Goal: Transaction & Acquisition: Purchase product/service

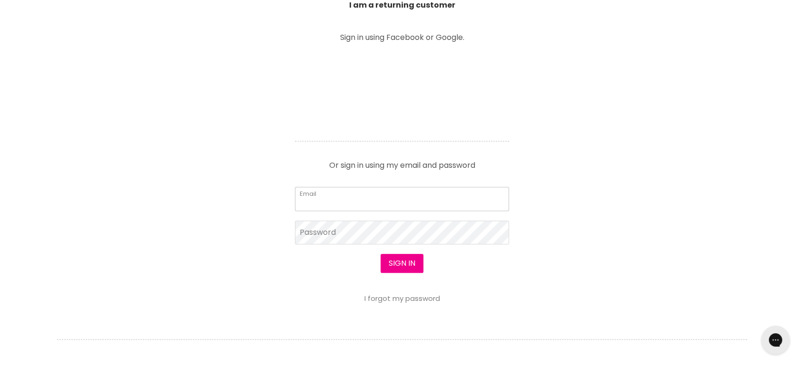
click at [366, 198] on input "Email" at bounding box center [402, 199] width 214 height 24
type input "cs.discountsalonsupplies@gmail.com"
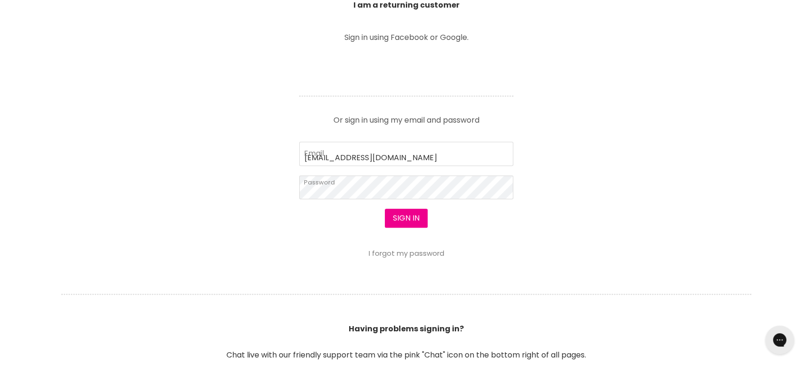
scroll to position [371, 0]
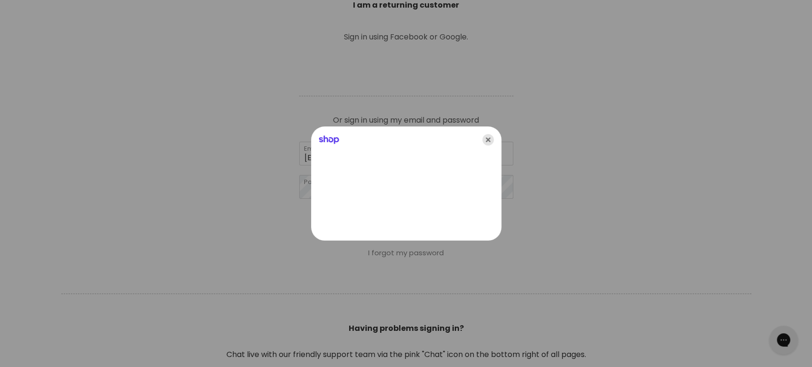
click at [487, 138] on icon "Close" at bounding box center [488, 139] width 11 height 11
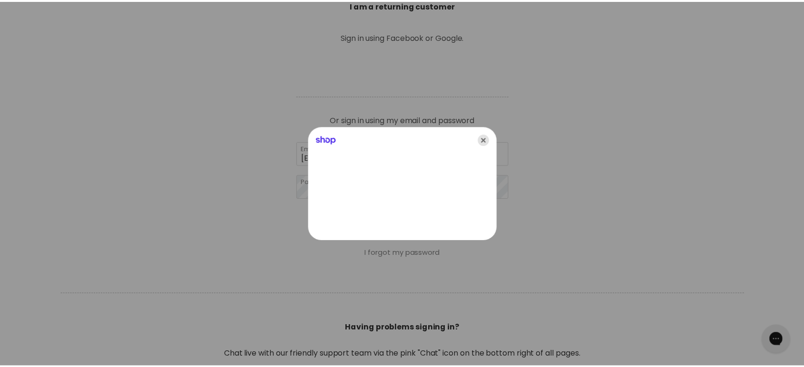
scroll to position [370, 0]
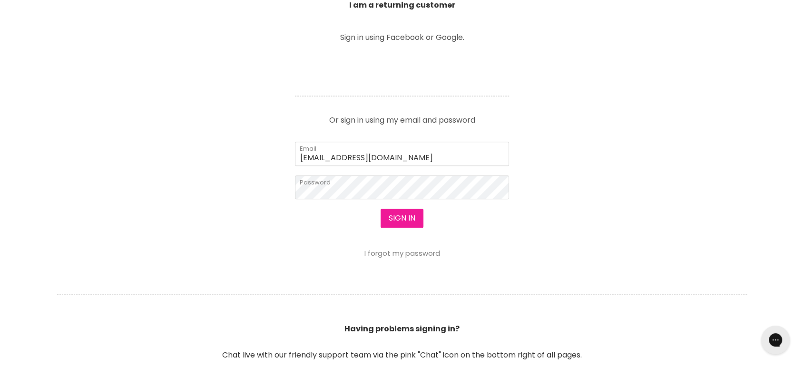
click at [406, 220] on button "Sign in" at bounding box center [402, 218] width 43 height 19
click at [404, 214] on button "Sign in" at bounding box center [402, 218] width 43 height 19
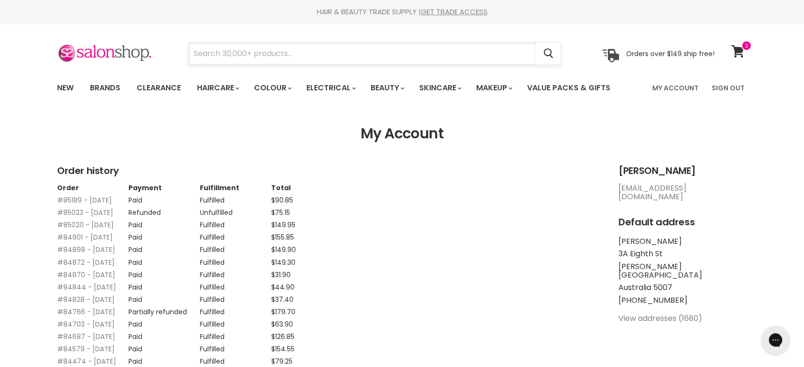
paste input "Muvo Coolest Brunette"
type input "Muvo Coolest Brunette"
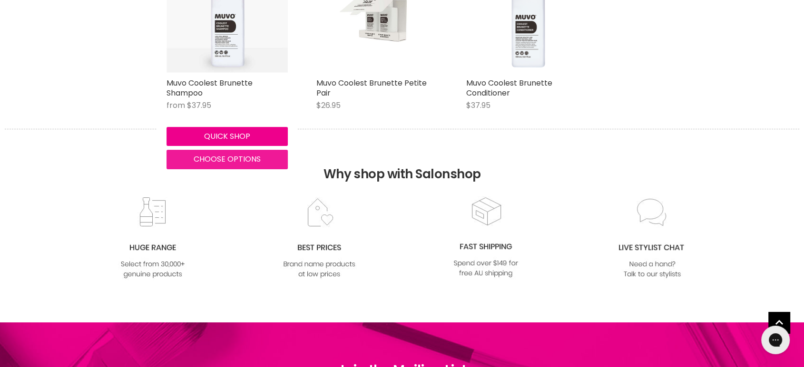
click at [233, 155] on span "Choose options" at bounding box center [227, 159] width 67 height 11
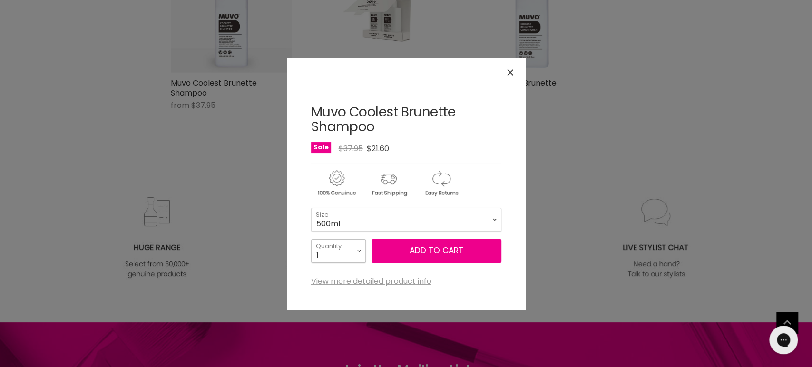
click at [358, 245] on select "1 2 3 4 5 6 7 8 9 10+" at bounding box center [338, 251] width 55 height 24
select select "2"
click at [311, 239] on select "1 2 3 4 5 6 7 8 9 10+" at bounding box center [338, 251] width 55 height 24
type input "2"
click at [417, 254] on span "Add to cart" at bounding box center [437, 250] width 54 height 11
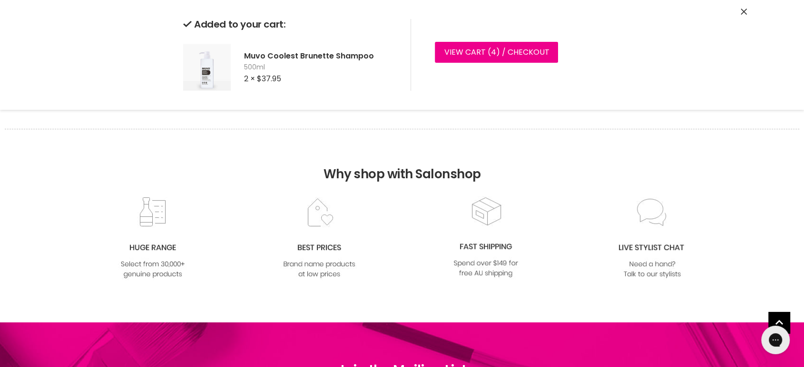
click at [743, 13] on icon "Close" at bounding box center [744, 12] width 6 height 6
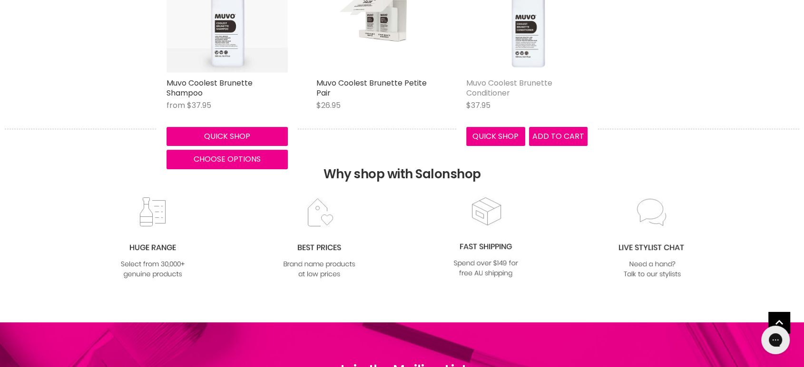
click at [512, 87] on link "Muvo Coolest Brunette Conditioner" at bounding box center [509, 88] width 86 height 21
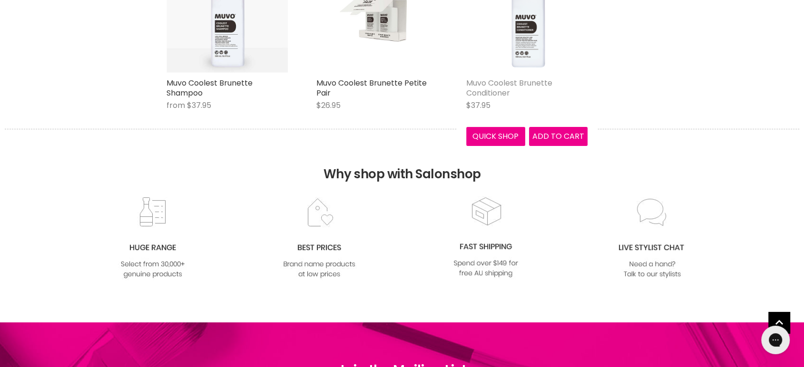
click at [512, 87] on link "Muvo Coolest Brunette Conditioner" at bounding box center [509, 88] width 86 height 21
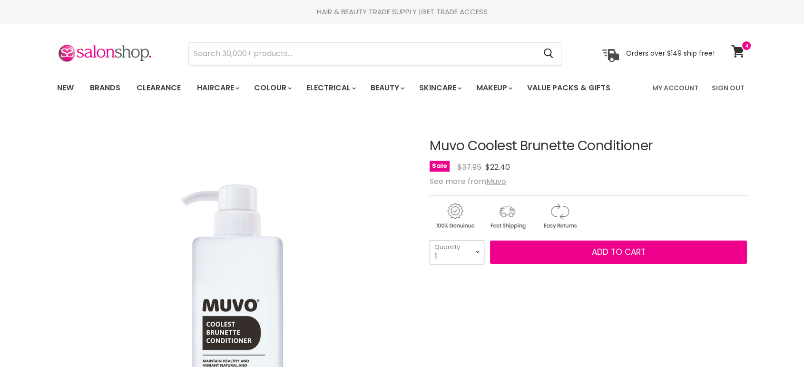
click at [474, 253] on select "1 2 3 4 5 6 7 8 9 10+" at bounding box center [457, 252] width 55 height 24
select select "2"
click at [430, 240] on select "1 2 3 4 5 6 7 8 9 10+" at bounding box center [457, 252] width 55 height 24
type input "2"
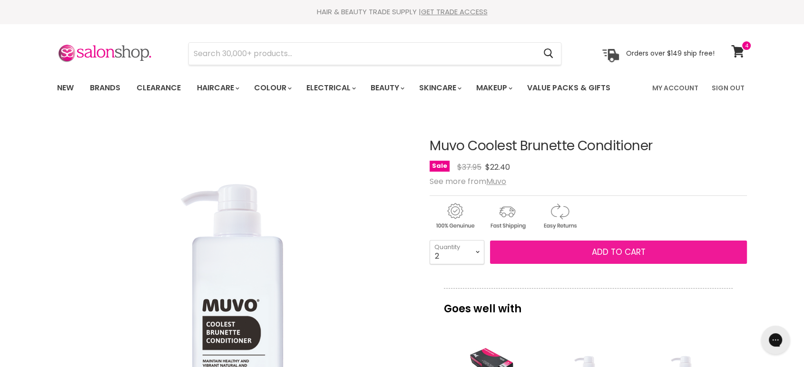
click at [589, 251] on button "Add to cart" at bounding box center [618, 253] width 257 height 24
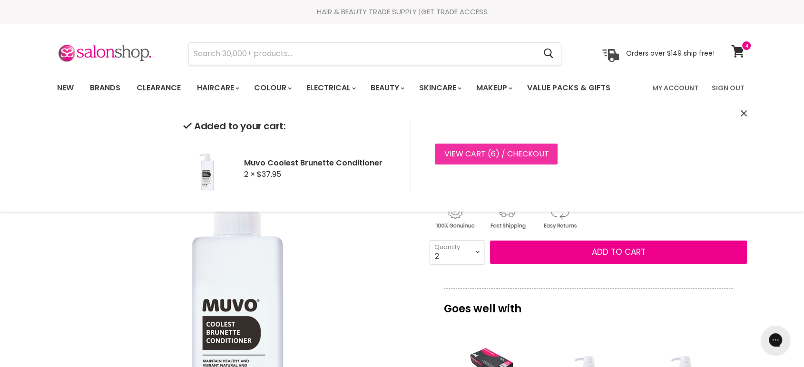
click at [469, 150] on link "View cart ( 6 ) / Checkout" at bounding box center [496, 154] width 123 height 21
